Goal: Check status: Check status

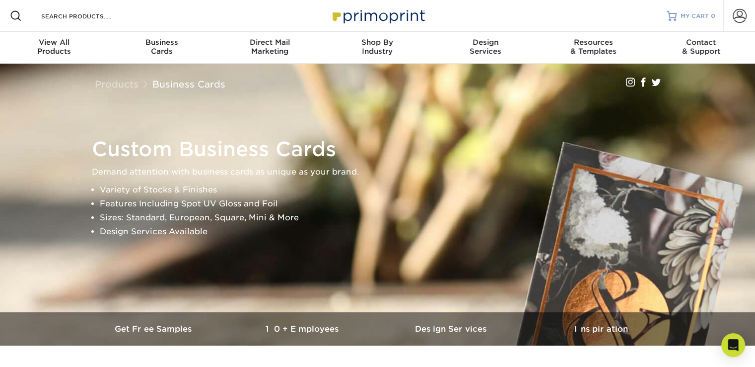
click at [699, 15] on span "MY CART" at bounding box center [695, 16] width 28 height 8
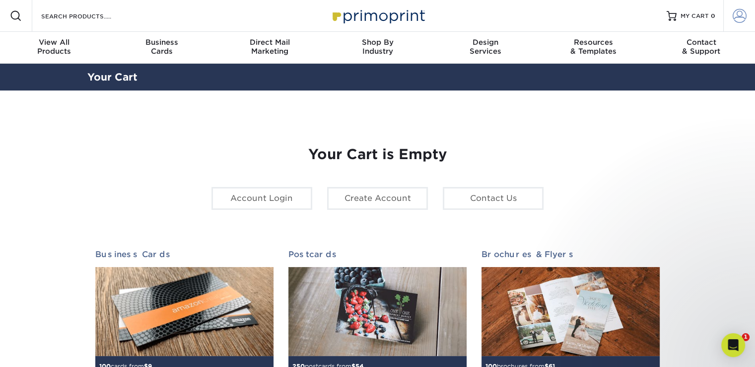
click at [740, 20] on span at bounding box center [740, 16] width 14 height 14
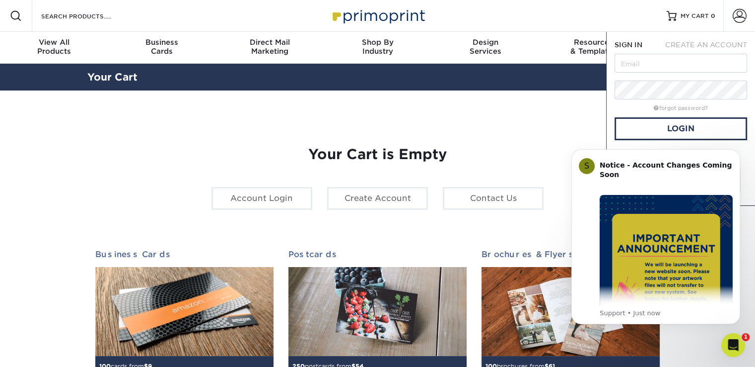
click html "S Notice - Account Changes Coming Soon ​ Past Order Files Will Not Transfer: Wh…"
click at [711, 130] on link "Login" at bounding box center [681, 128] width 133 height 23
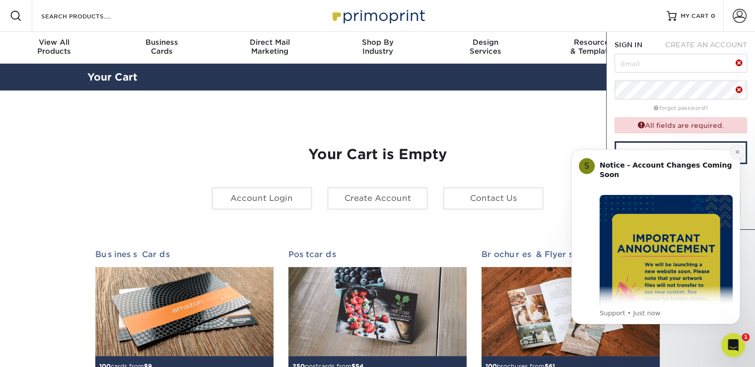
click at [740, 154] on icon "Dismiss notification" at bounding box center [737, 151] width 5 height 5
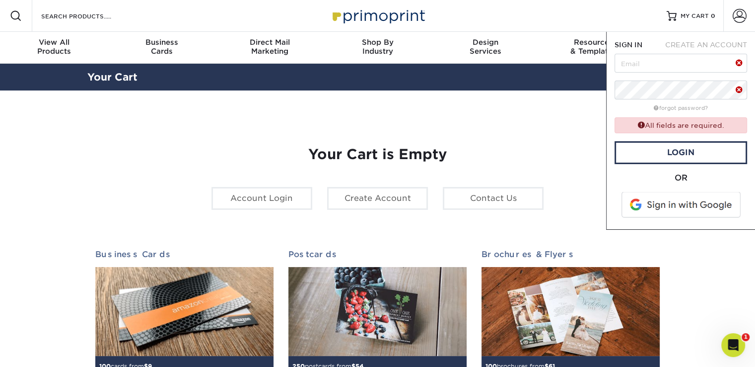
click at [693, 209] on span at bounding box center [682, 205] width 127 height 26
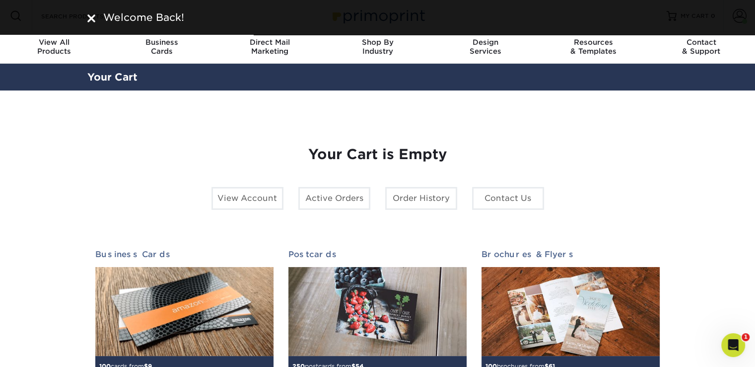
click at [91, 18] on img at bounding box center [91, 18] width 8 height 8
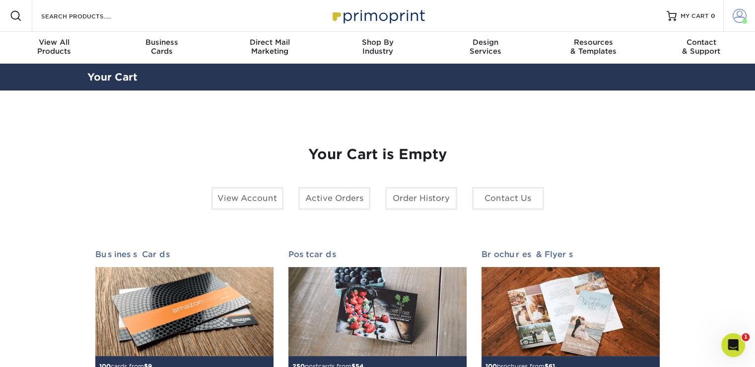
click at [742, 13] on span at bounding box center [740, 16] width 14 height 14
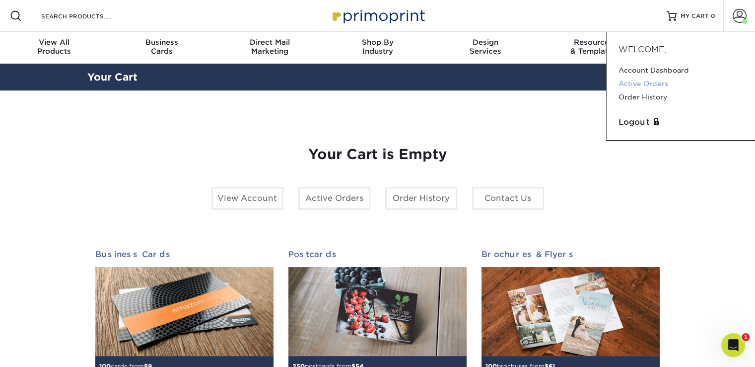
click at [652, 82] on link "Active Orders" at bounding box center [681, 83] width 125 height 13
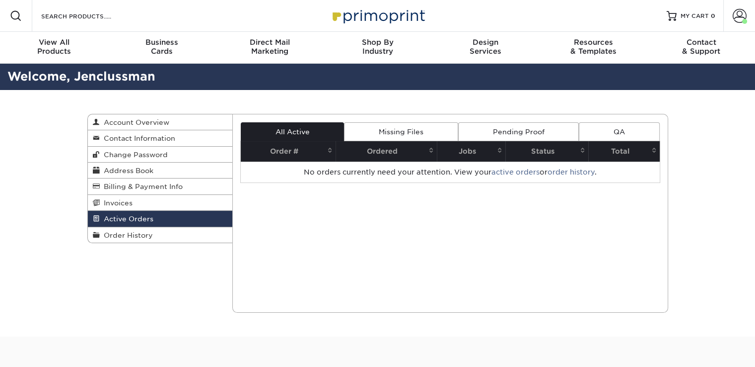
click at [524, 132] on link "Pending Proof" at bounding box center [518, 131] width 121 height 19
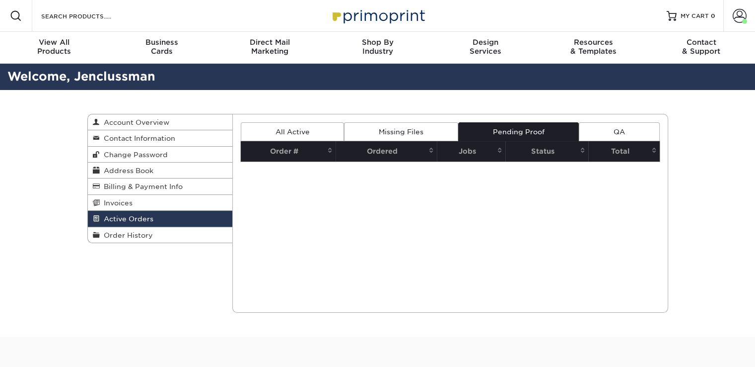
click at [395, 135] on link "Missing Files" at bounding box center [401, 131] width 114 height 19
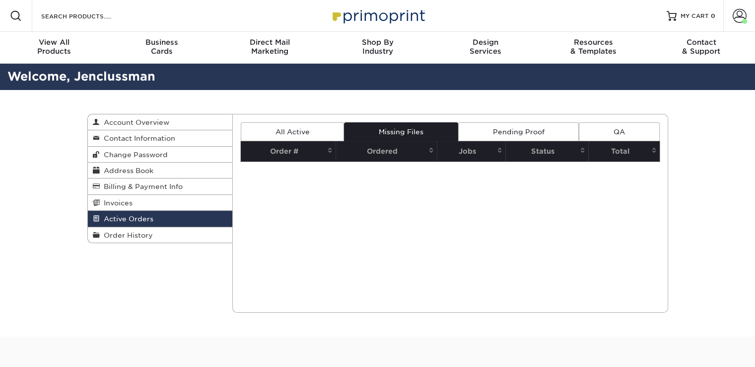
click at [272, 135] on link "All Active" at bounding box center [292, 131] width 103 height 19
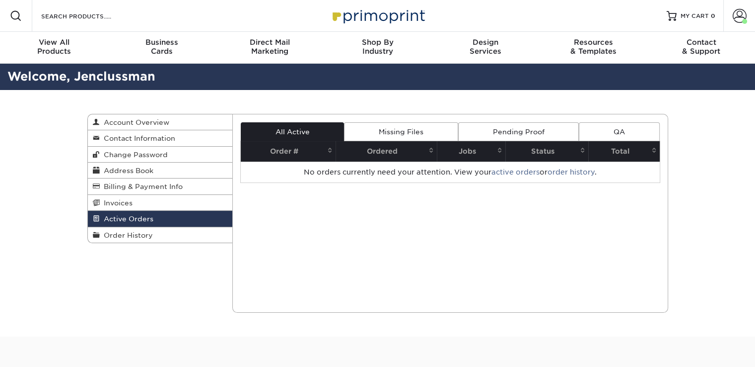
click at [626, 132] on link "QA" at bounding box center [619, 131] width 80 height 19
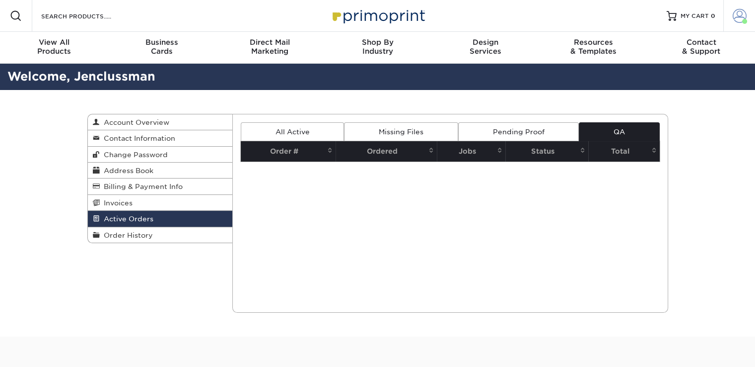
click at [744, 16] on span at bounding box center [740, 16] width 14 height 14
